Goal: Navigation & Orientation: Find specific page/section

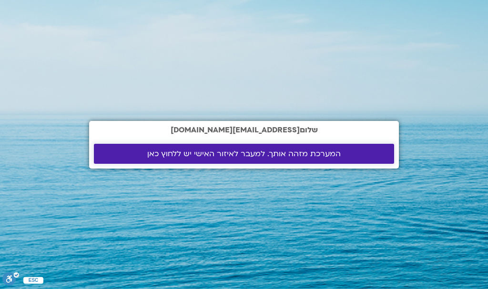
click at [285, 152] on span "המערכת מזהה אותך. למעבר לאיזור האישי יש ללחוץ כאן" at bounding box center [243, 154] width 193 height 9
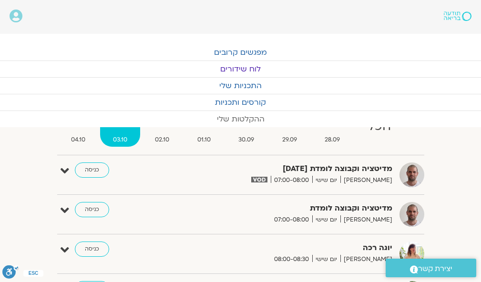
click at [240, 117] on link "ההקלטות שלי" at bounding box center [240, 119] width 481 height 16
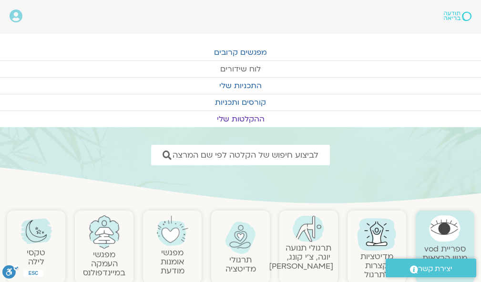
click at [252, 66] on link "לוח שידורים" at bounding box center [240, 69] width 481 height 16
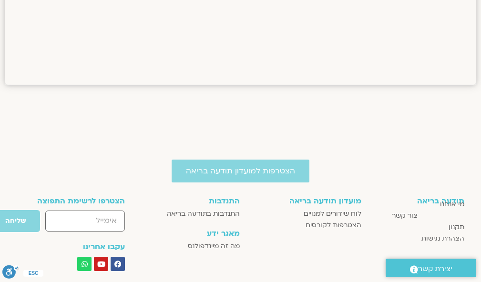
scroll to position [1157, 0]
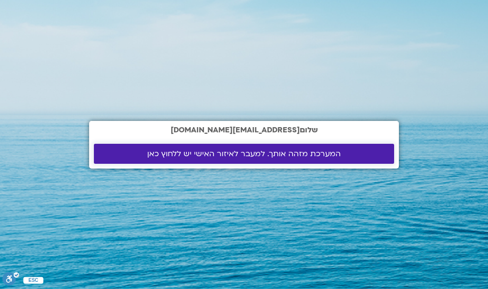
click at [228, 152] on span "המערכת מזהה אותך. למעבר לאיזור האישי יש ללחוץ כאן" at bounding box center [243, 154] width 193 height 9
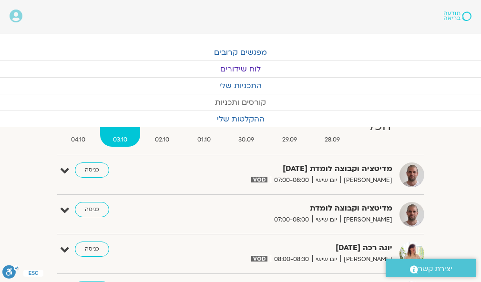
click at [245, 97] on link "קורסים ותכניות" at bounding box center [240, 102] width 481 height 16
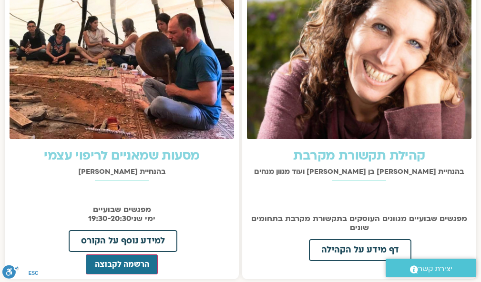
scroll to position [1010, 0]
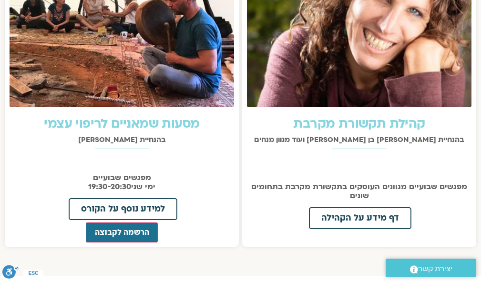
click at [385, 57] on img at bounding box center [359, 28] width 224 height 157
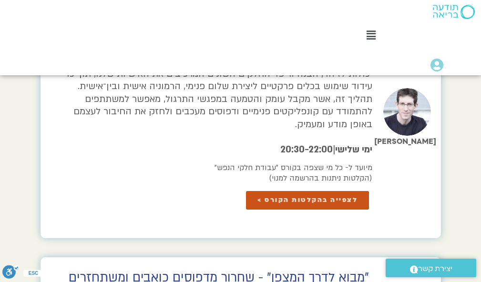
scroll to position [1347, 0]
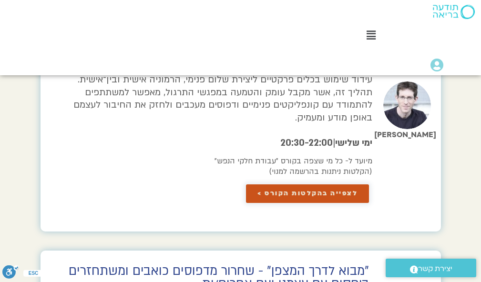
click at [319, 190] on span "לצפייה בהקלטות הקורס >" at bounding box center [307, 193] width 100 height 7
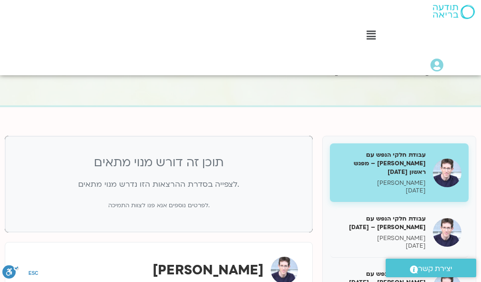
scroll to position [76, 0]
